Goal: Book appointment/travel/reservation

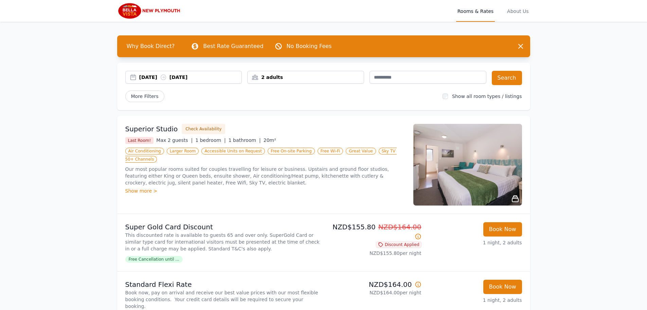
click at [190, 77] on div "[DATE] [DATE]" at bounding box center [190, 77] width 103 height 7
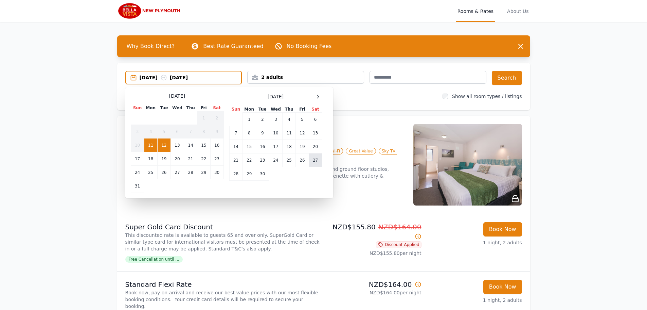
click at [315, 161] on td "27" at bounding box center [315, 160] width 13 height 14
click at [249, 171] on td "29" at bounding box center [249, 174] width 13 height 14
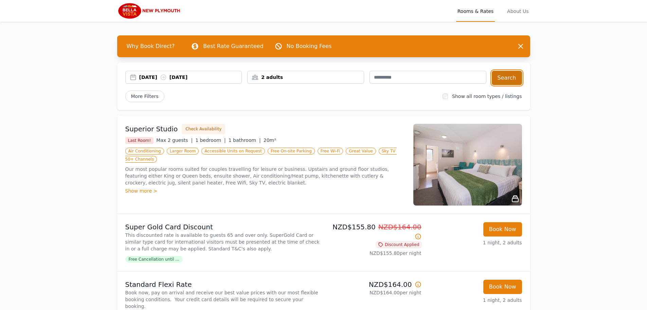
click at [516, 77] on button "Search" at bounding box center [507, 78] width 30 height 14
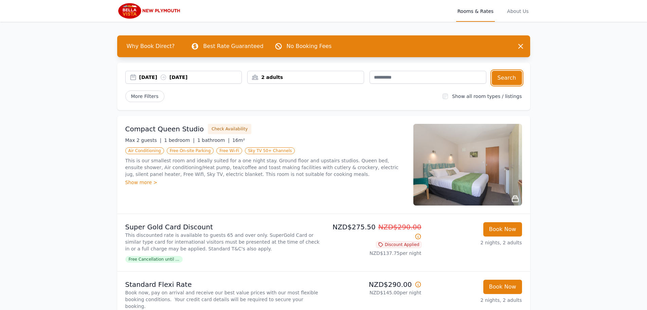
click at [316, 81] on div "2 adults" at bounding box center [305, 77] width 117 height 13
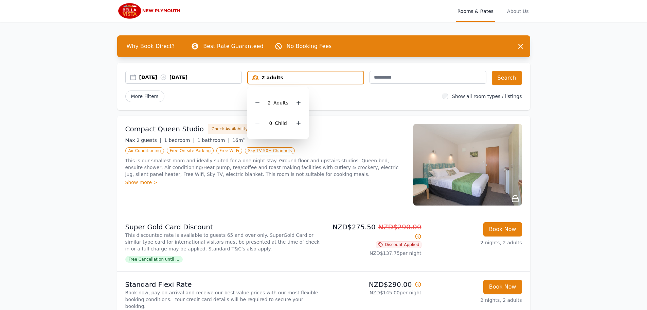
click at [340, 101] on div "More Filters" at bounding box center [281, 96] width 312 height 12
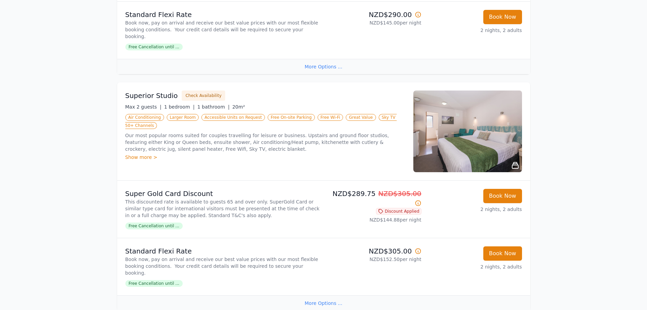
scroll to position [231, 0]
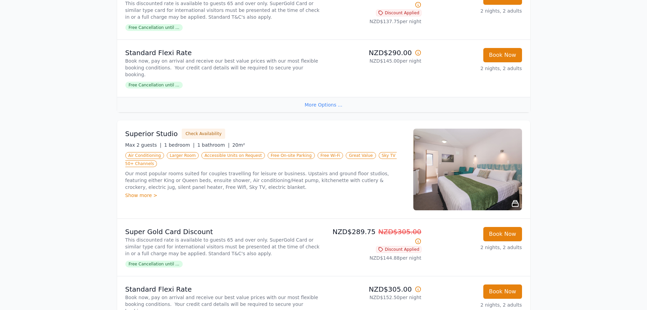
click at [493, 169] on img at bounding box center [468, 169] width 109 height 82
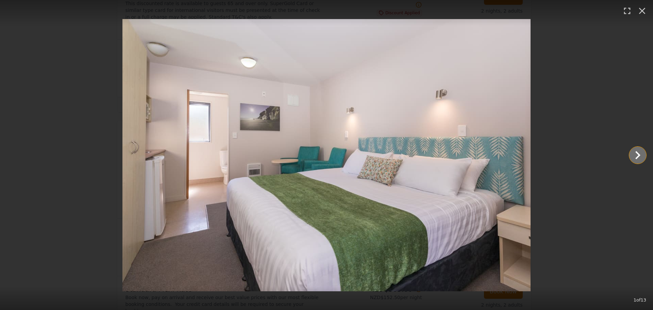
click at [639, 152] on icon "Show slide 2 of 13" at bounding box center [637, 155] width 16 height 16
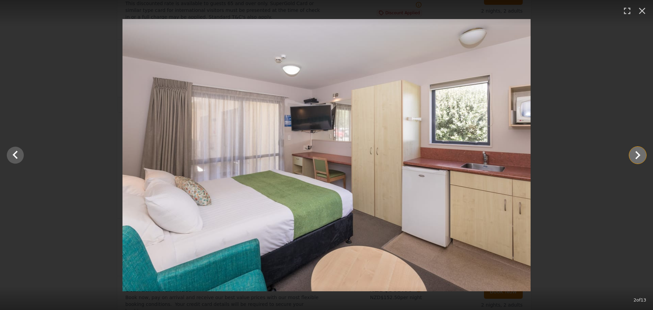
click at [639, 152] on icon "Show slide 3 of 13" at bounding box center [637, 155] width 16 height 16
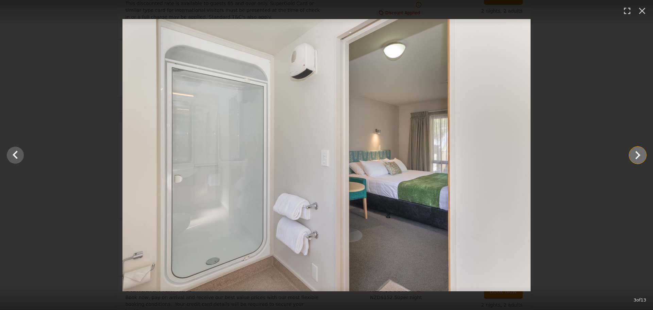
click at [639, 152] on icon "Show slide 4 of 13" at bounding box center [637, 155] width 16 height 16
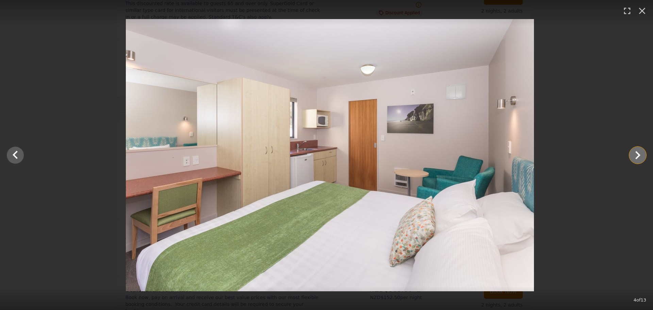
click at [639, 152] on icon "Show slide 5 of 13" at bounding box center [637, 155] width 16 height 16
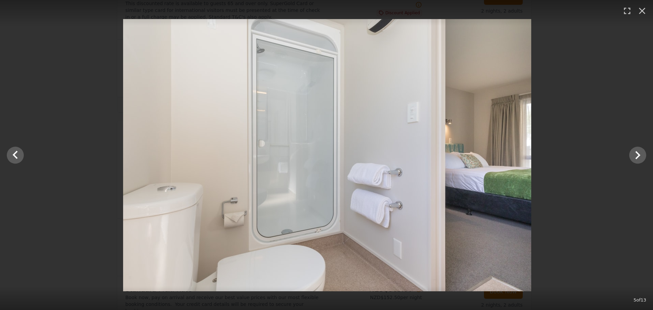
click at [570, 166] on div at bounding box center [327, 155] width 653 height 272
